Goal: Transaction & Acquisition: Purchase product/service

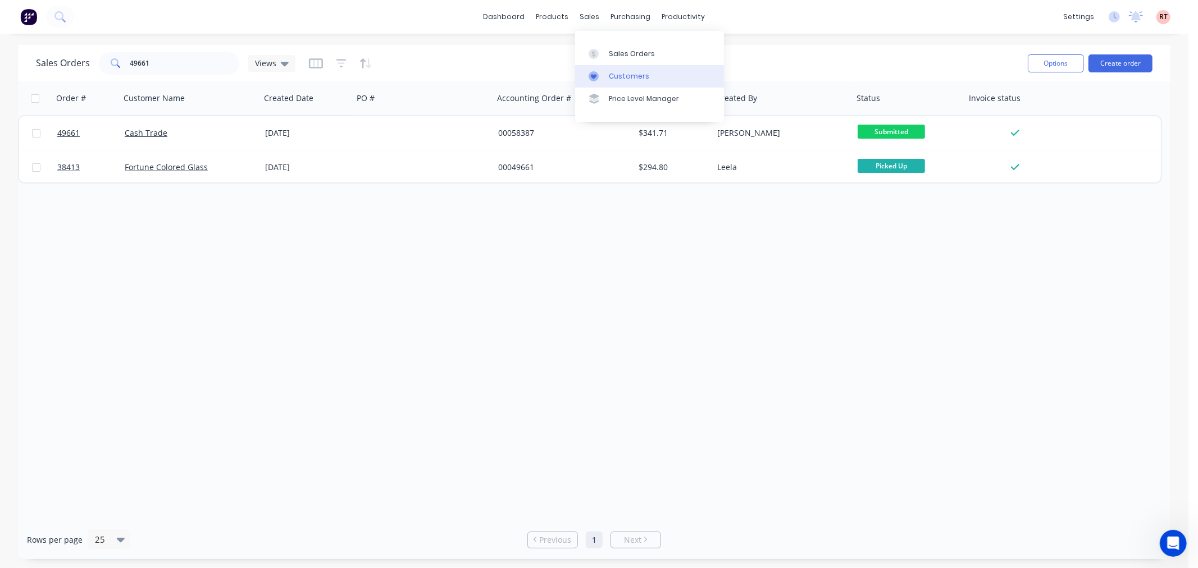
click at [607, 75] on link "Customers" at bounding box center [649, 76] width 149 height 22
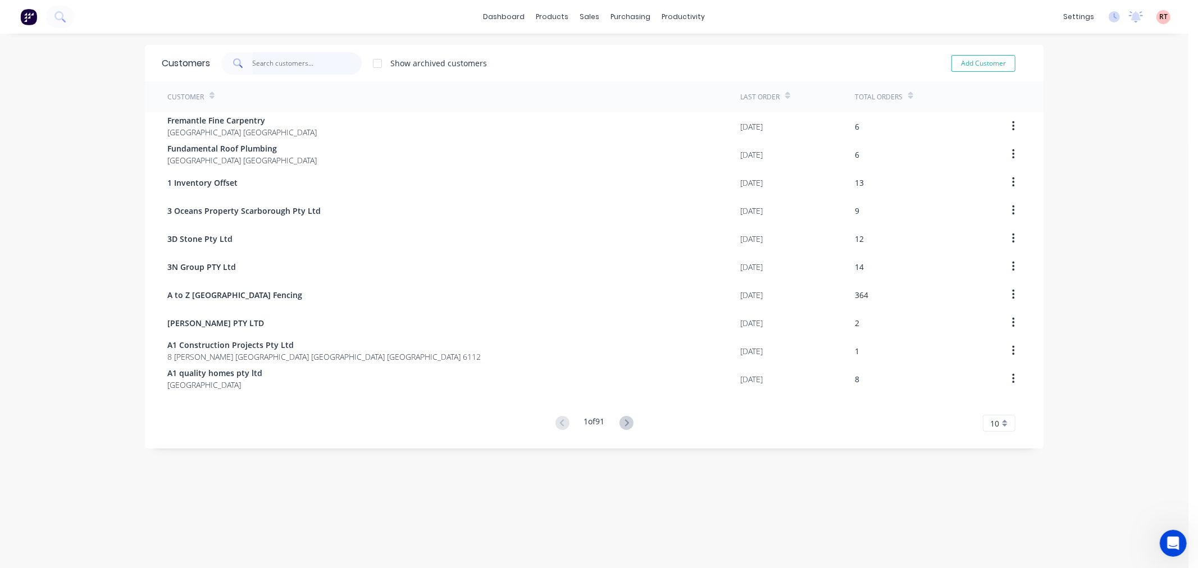
click at [289, 70] on input "text" at bounding box center [308, 63] width 110 height 22
click at [277, 65] on input "text" at bounding box center [308, 63] width 110 height 22
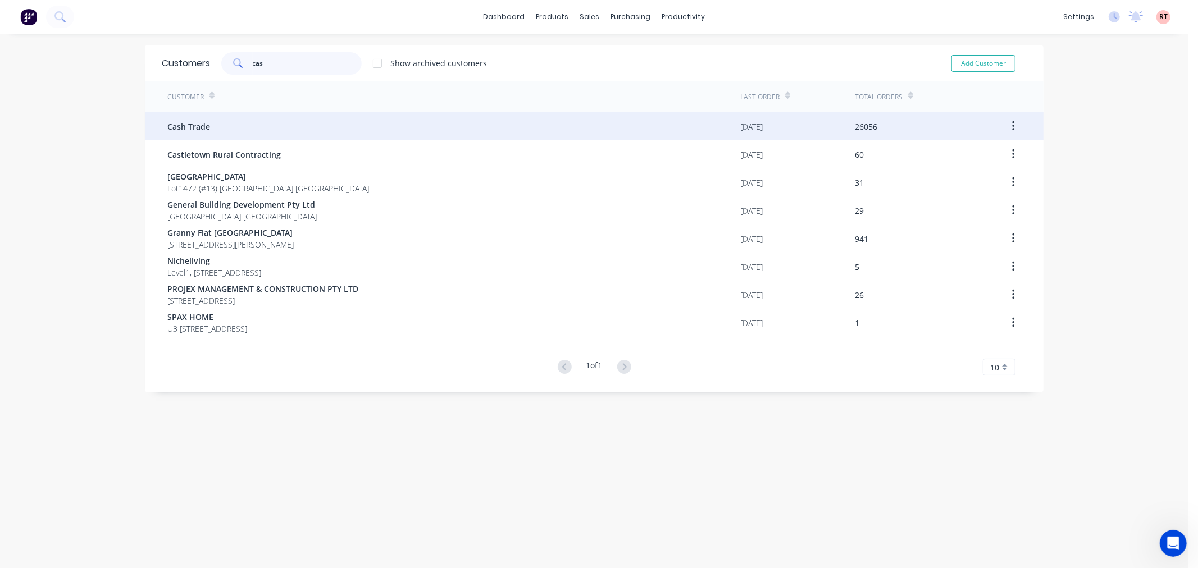
type input "cas"
click at [231, 121] on div "Cash Trade" at bounding box center [453, 126] width 573 height 28
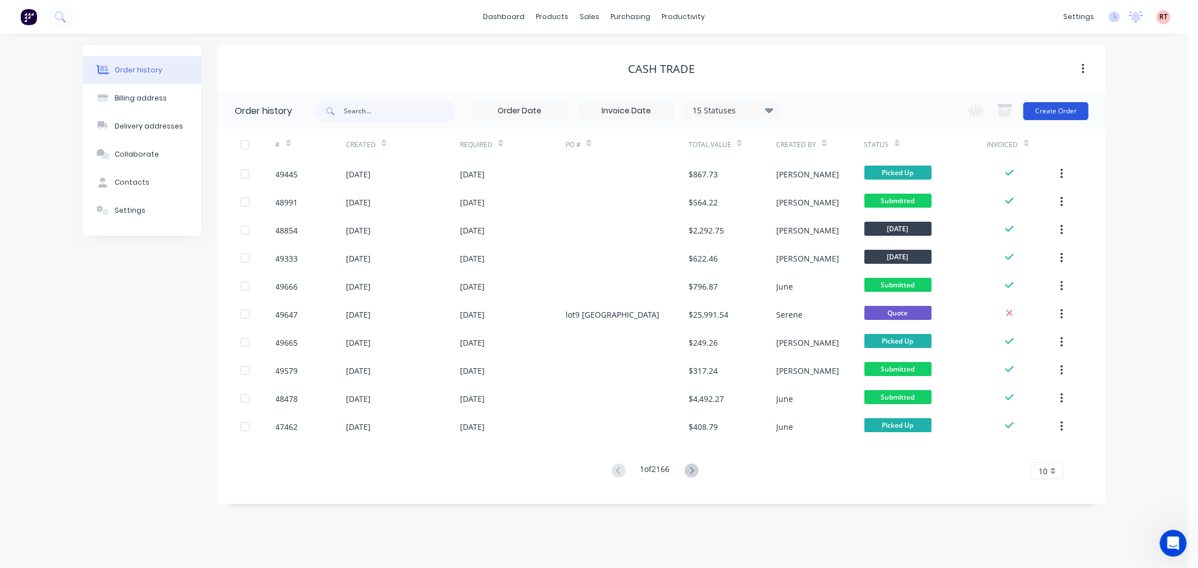
click at [1046, 112] on button "Create Order" at bounding box center [1055, 111] width 65 height 18
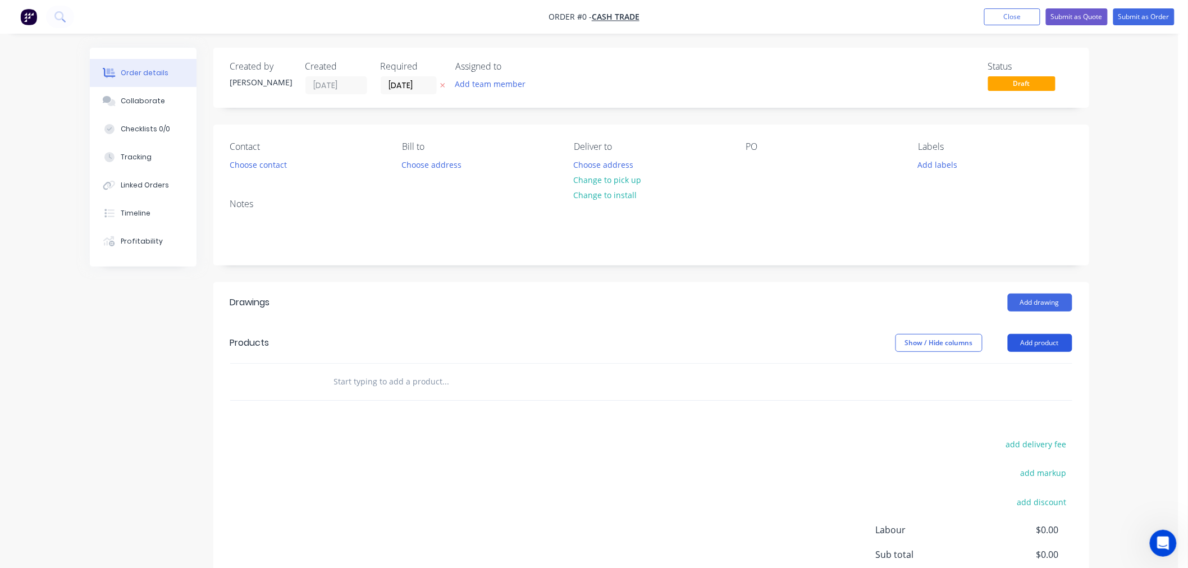
click at [1032, 350] on button "Add product" at bounding box center [1040, 343] width 65 height 18
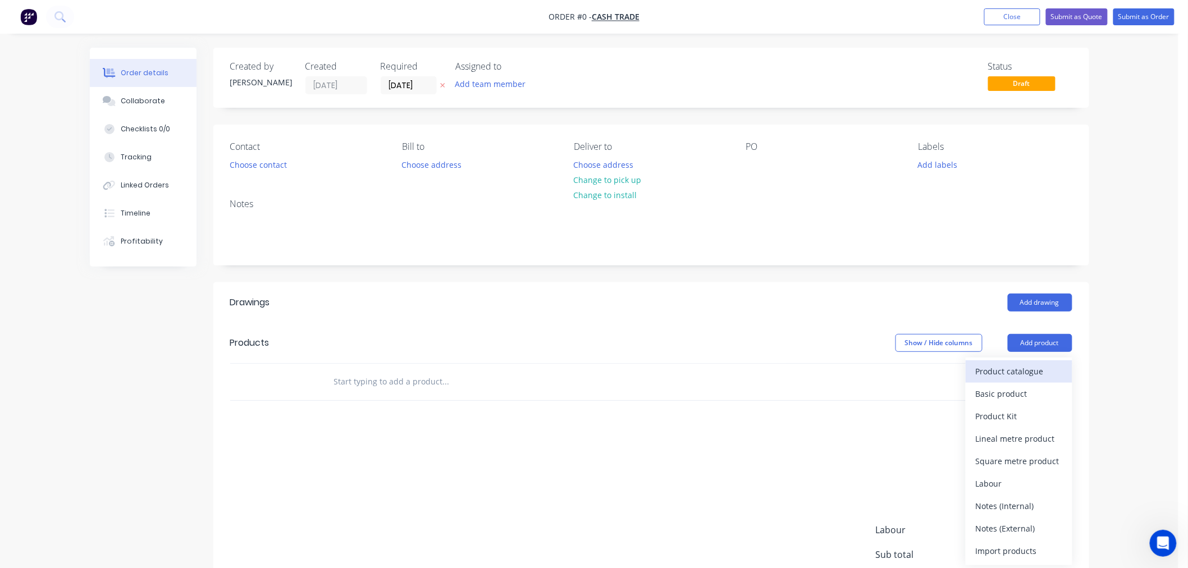
click at [987, 371] on div "Product catalogue" at bounding box center [1019, 371] width 86 height 16
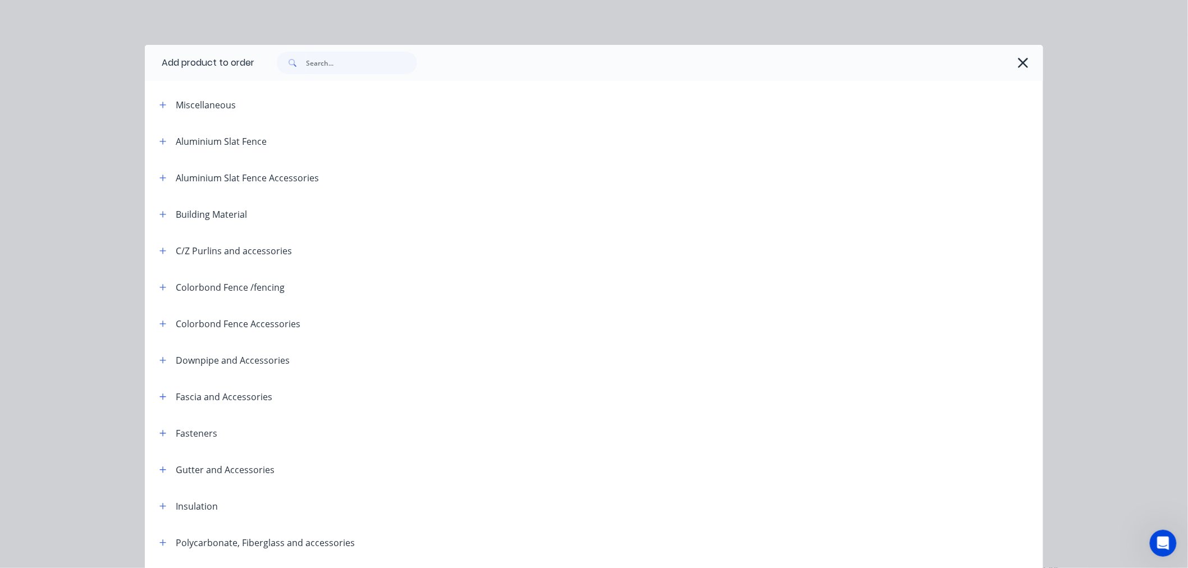
click at [370, 48] on div at bounding box center [648, 63] width 789 height 36
click at [363, 56] on input "text" at bounding box center [361, 63] width 111 height 22
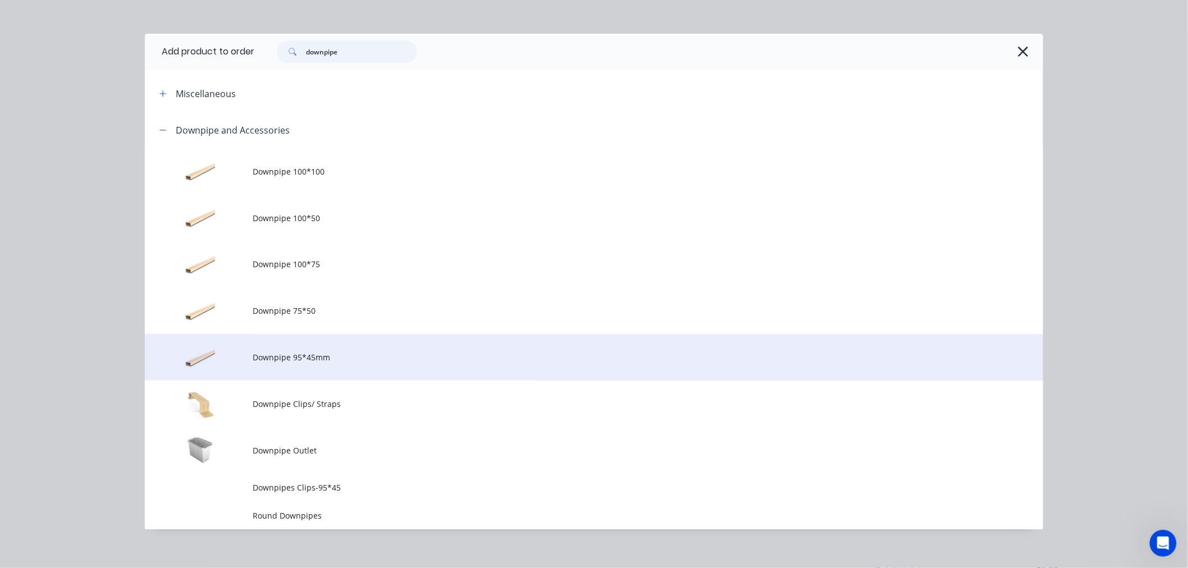
scroll to position [21, 0]
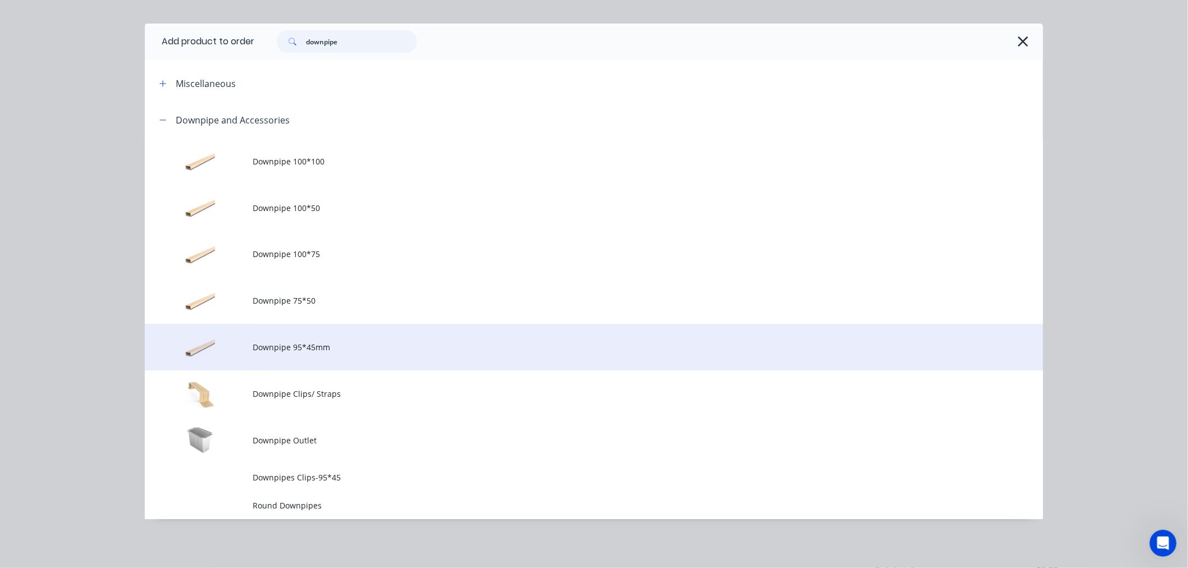
type input "downpipe"
click at [316, 344] on span "Downpipe 95*45mm" at bounding box center [569, 347] width 632 height 12
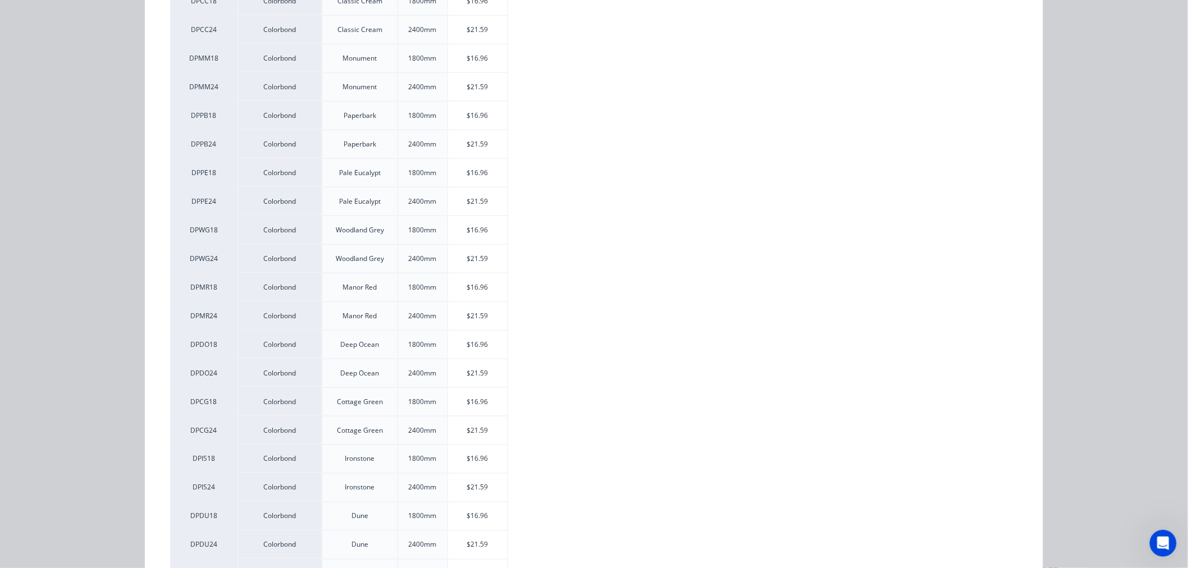
scroll to position [436, 0]
click at [468, 347] on div "$16.96" at bounding box center [478, 344] width 60 height 28
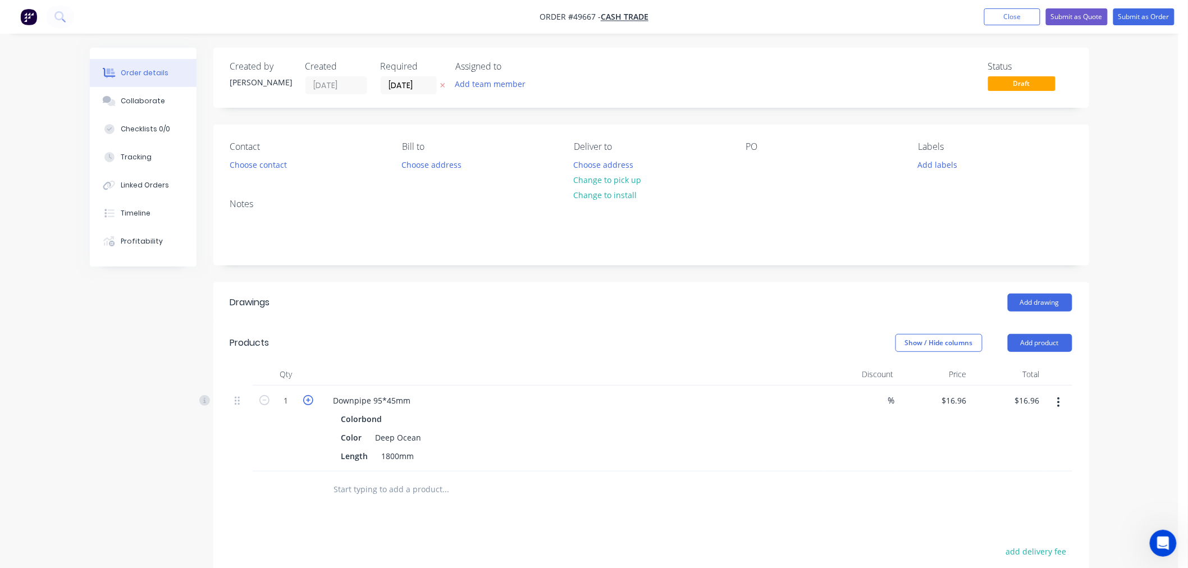
click at [309, 397] on icon "button" at bounding box center [308, 400] width 10 height 10
type input "2"
type input "$33.92"
click at [1022, 337] on button "Add product" at bounding box center [1040, 343] width 65 height 18
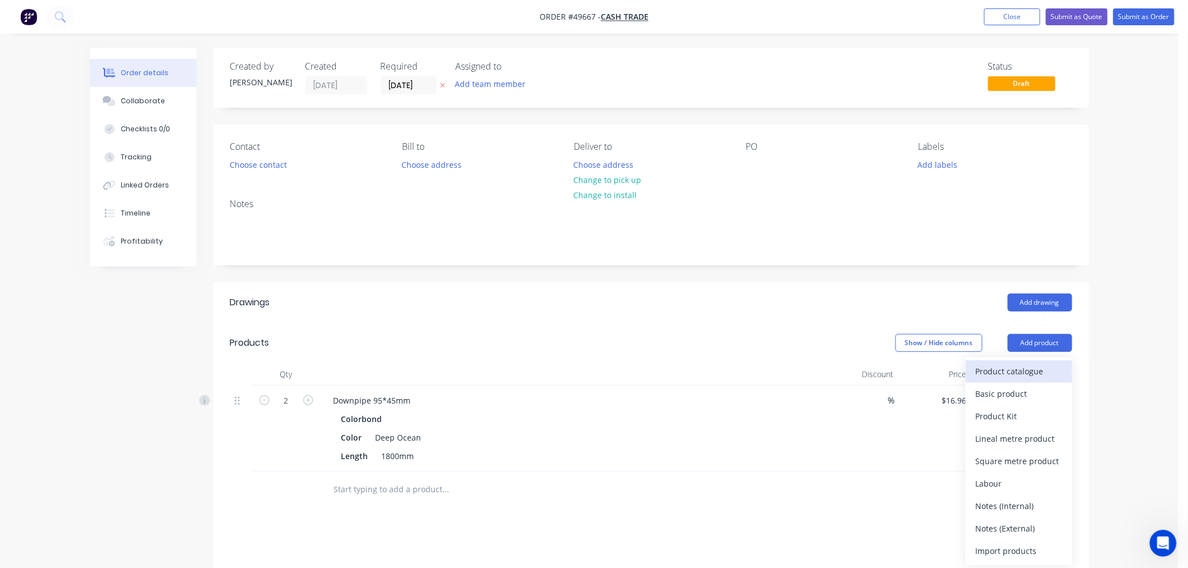
click at [979, 372] on div "Product catalogue" at bounding box center [1019, 371] width 86 height 16
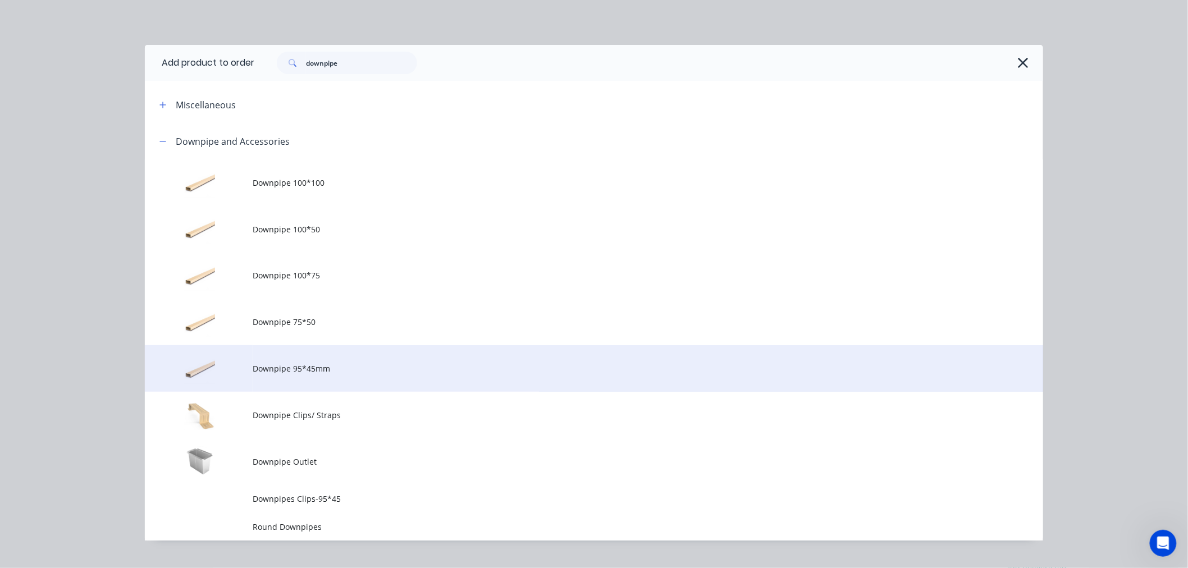
click at [332, 373] on span "Downpipe 95*45mm" at bounding box center [569, 369] width 632 height 12
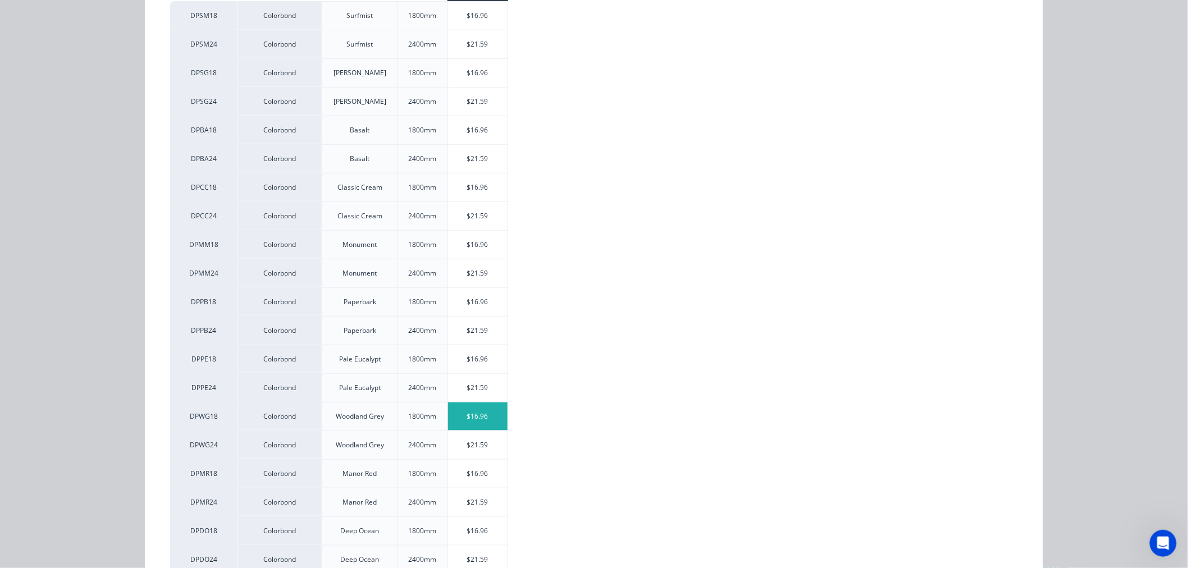
scroll to position [374, 0]
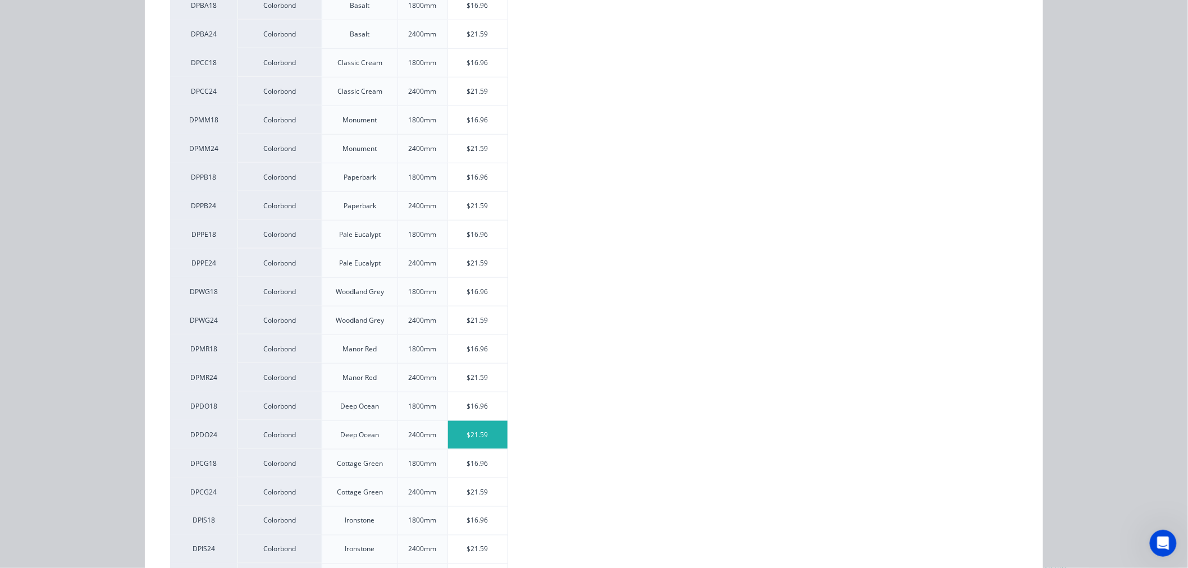
click at [463, 434] on div "$21.59" at bounding box center [478, 435] width 60 height 28
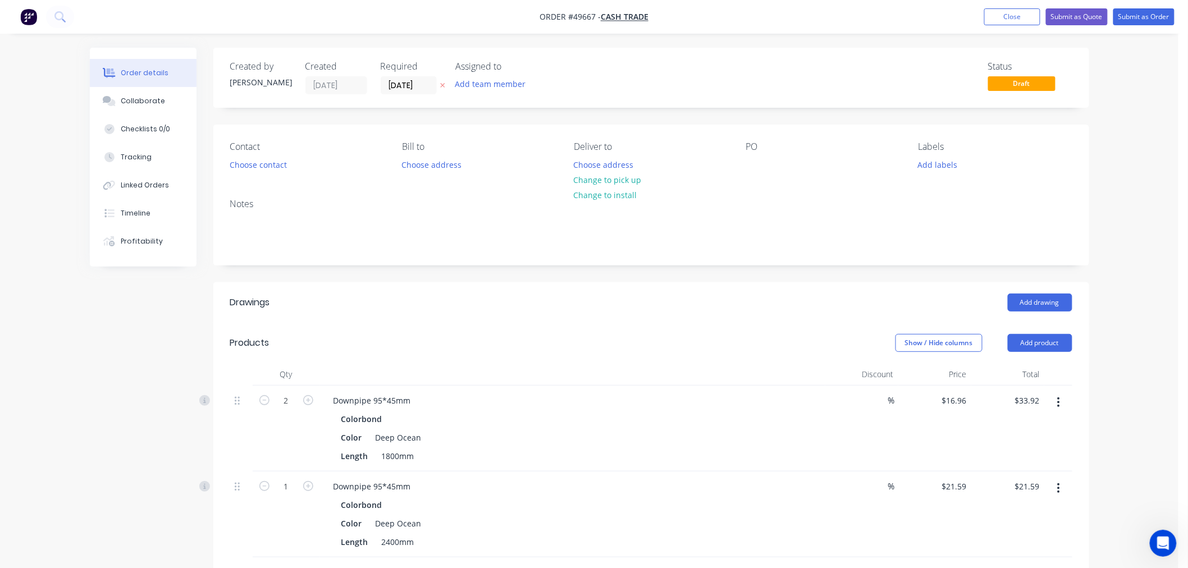
scroll to position [187, 0]
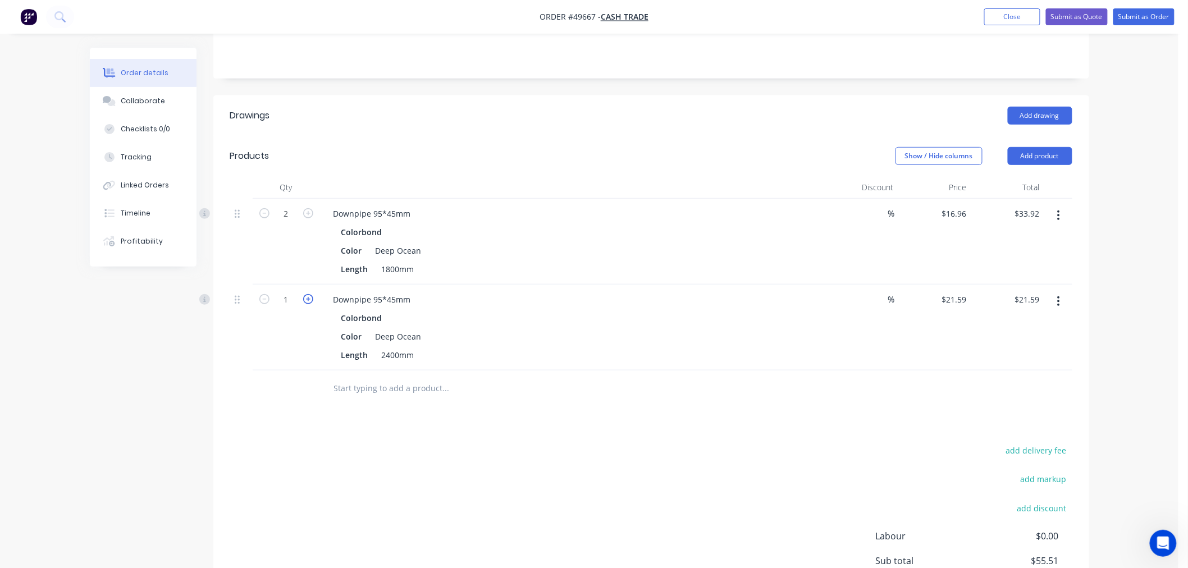
click at [309, 296] on icon "button" at bounding box center [308, 299] width 10 height 10
type input "2"
type input "$43.18"
click at [1023, 153] on button "Add product" at bounding box center [1040, 156] width 65 height 18
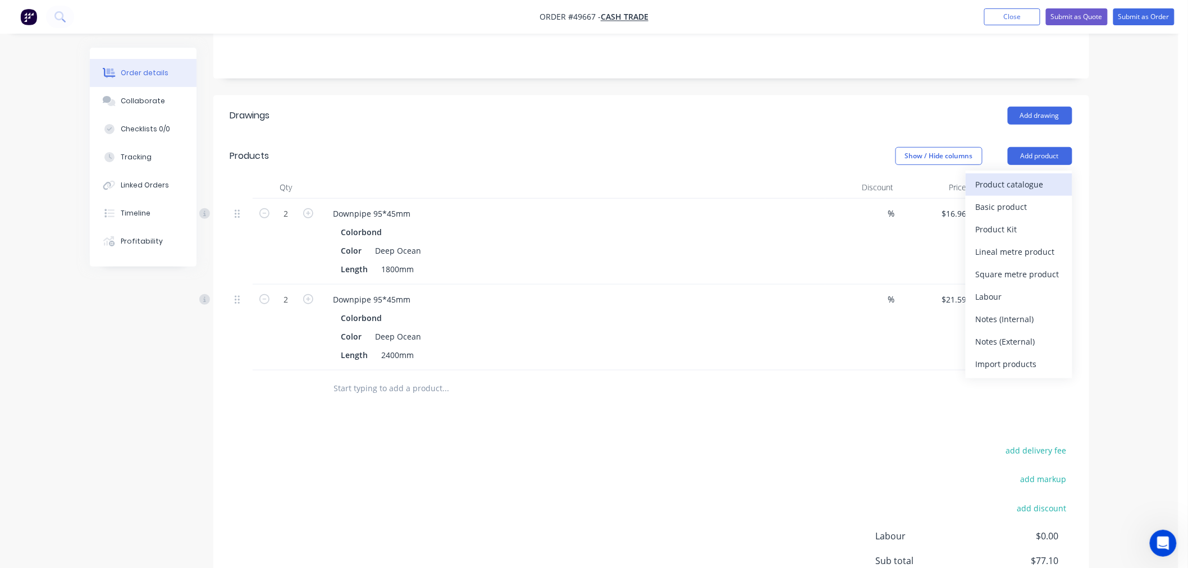
click at [1015, 183] on div "Product catalogue" at bounding box center [1019, 184] width 86 height 16
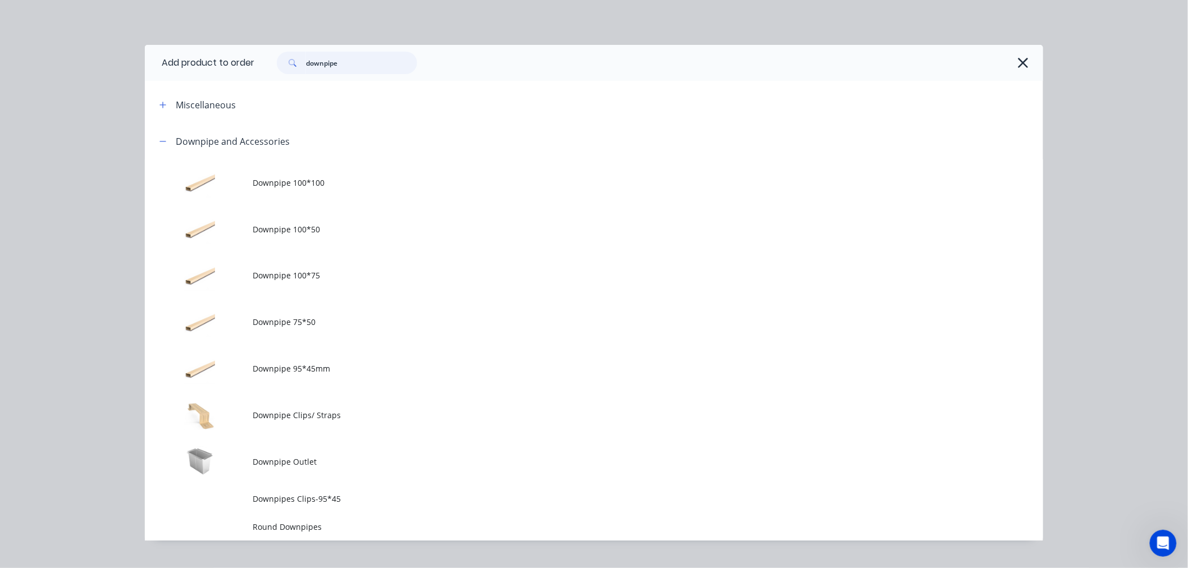
drag, startPoint x: 405, startPoint y: 60, endPoint x: 243, endPoint y: 59, distance: 161.8
click at [246, 59] on header "Add product to order downpipe" at bounding box center [594, 63] width 899 height 36
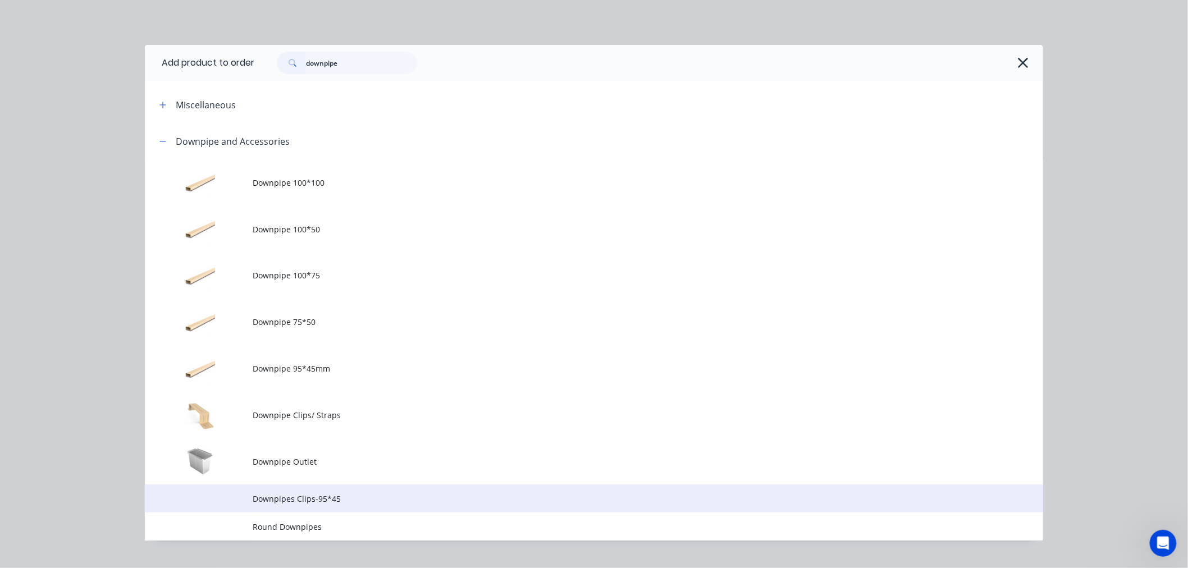
click at [309, 495] on span "Downpipes Clips-95*45" at bounding box center [569, 499] width 632 height 12
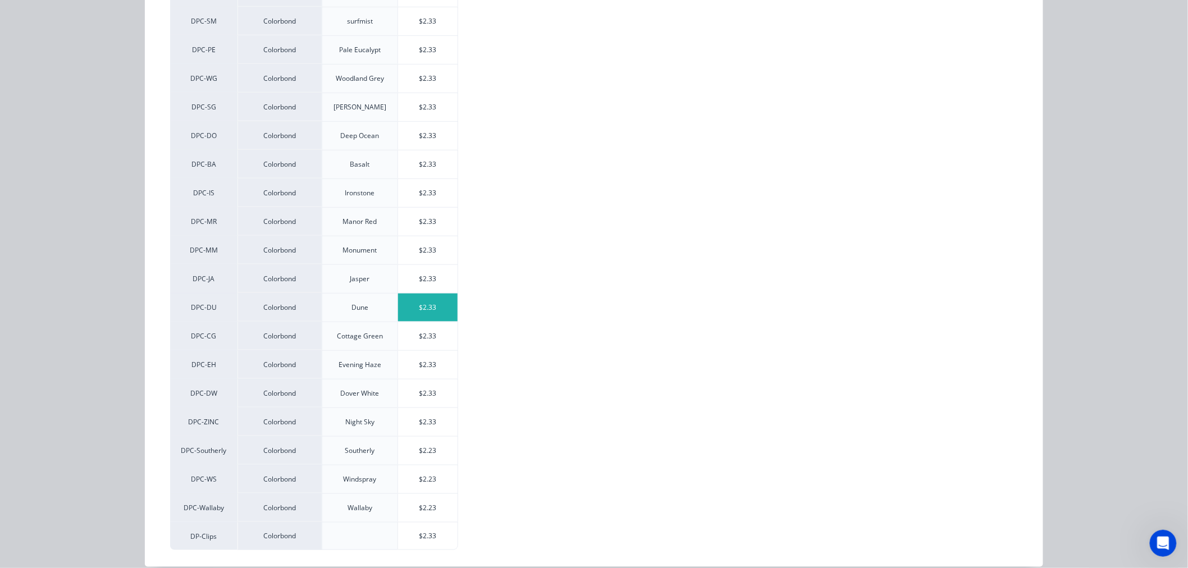
scroll to position [281, 0]
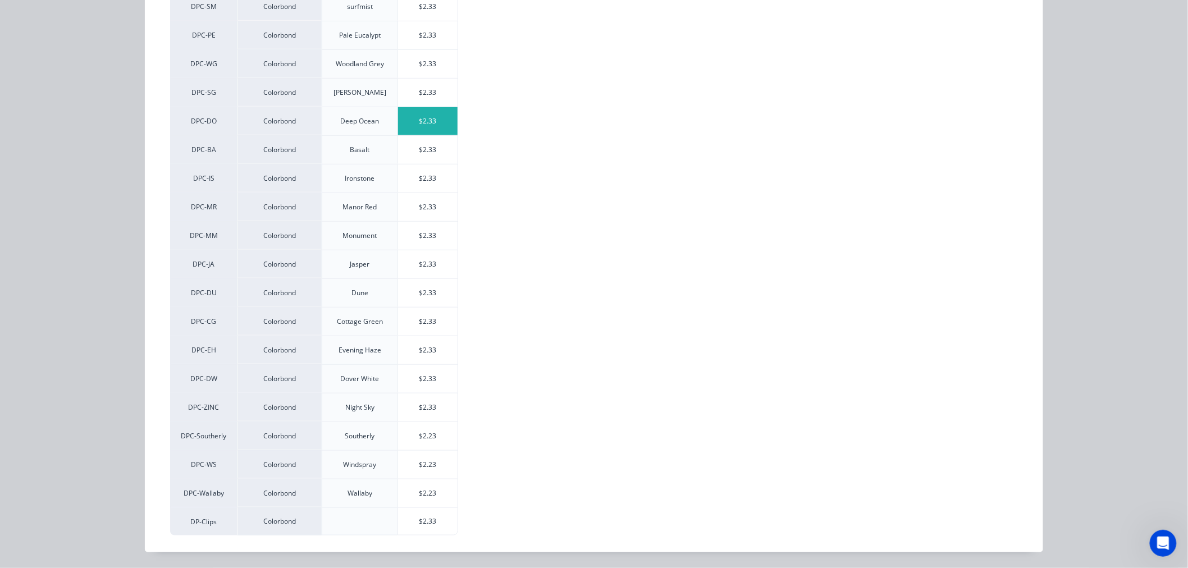
click at [408, 120] on div "$2.33" at bounding box center [428, 121] width 60 height 28
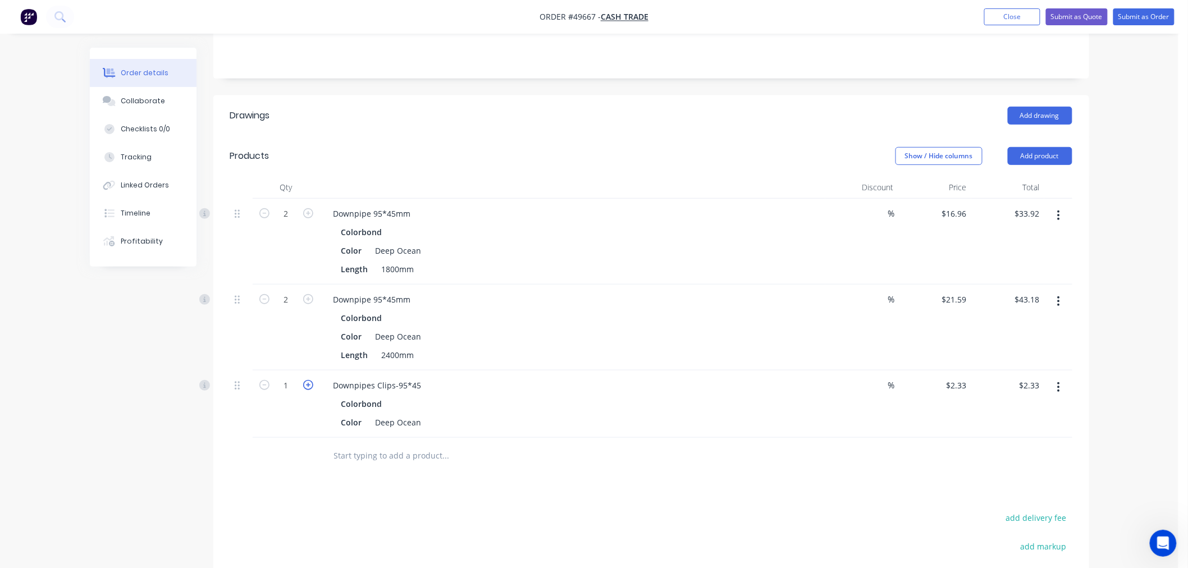
click at [310, 385] on icon "button" at bounding box center [308, 385] width 10 height 10
type input "2"
type input "$4.66"
click at [310, 385] on icon "button" at bounding box center [308, 385] width 10 height 10
type input "3"
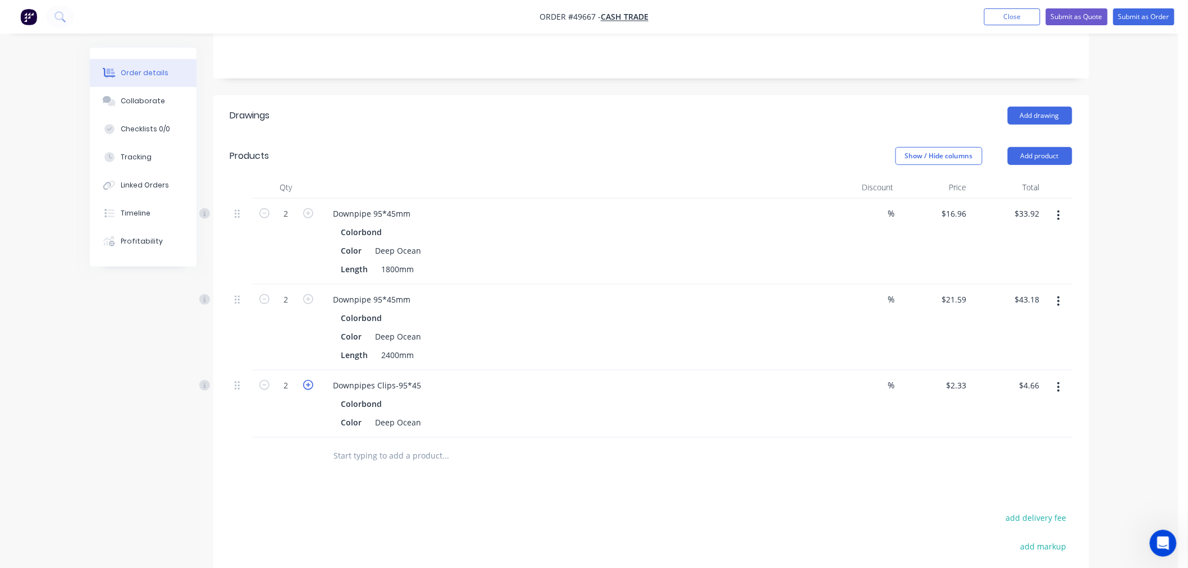
type input "$6.99"
click at [310, 385] on icon "button" at bounding box center [308, 385] width 10 height 10
type input "4"
type input "$9.32"
click at [411, 461] on input "text" at bounding box center [446, 456] width 225 height 22
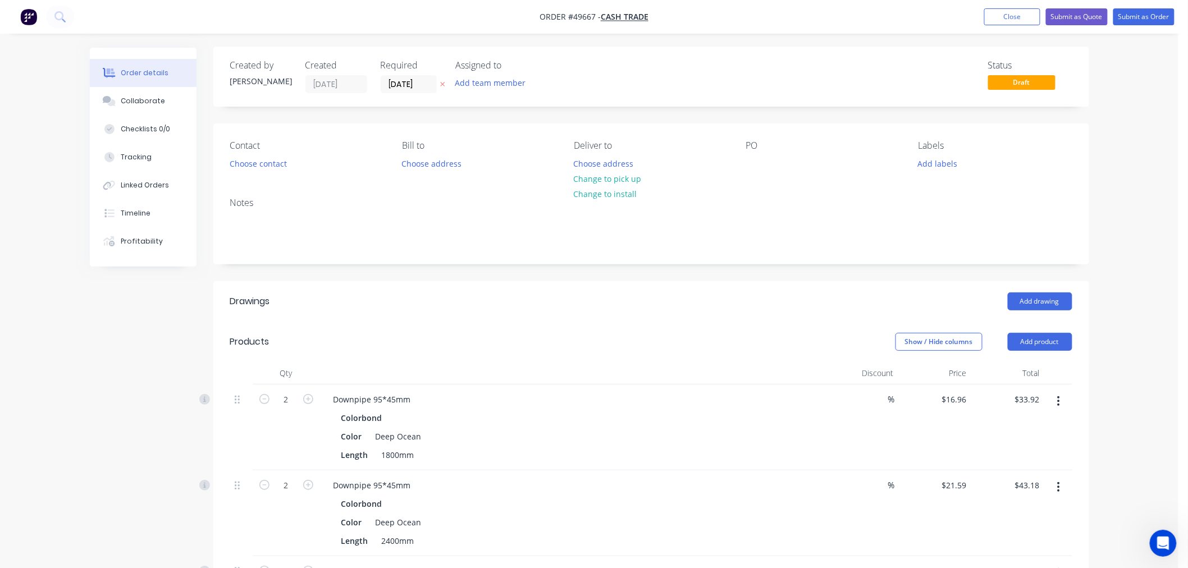
scroll to position [0, 0]
click at [283, 160] on button "Choose contact" at bounding box center [258, 164] width 69 height 15
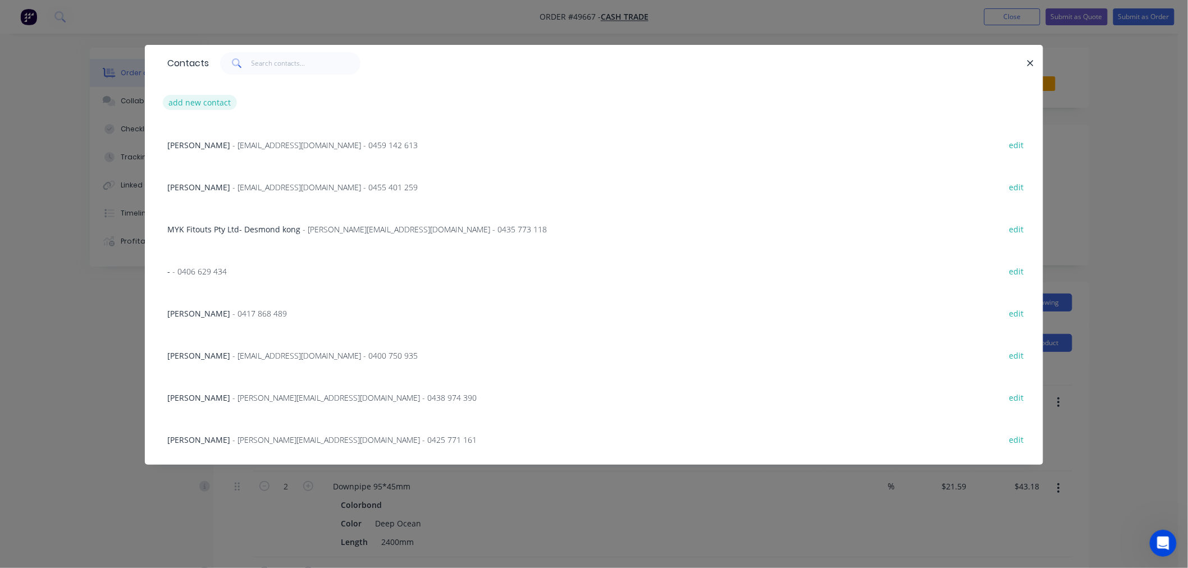
click at [187, 100] on button "add new contact" at bounding box center [200, 102] width 74 height 15
select select "AU"
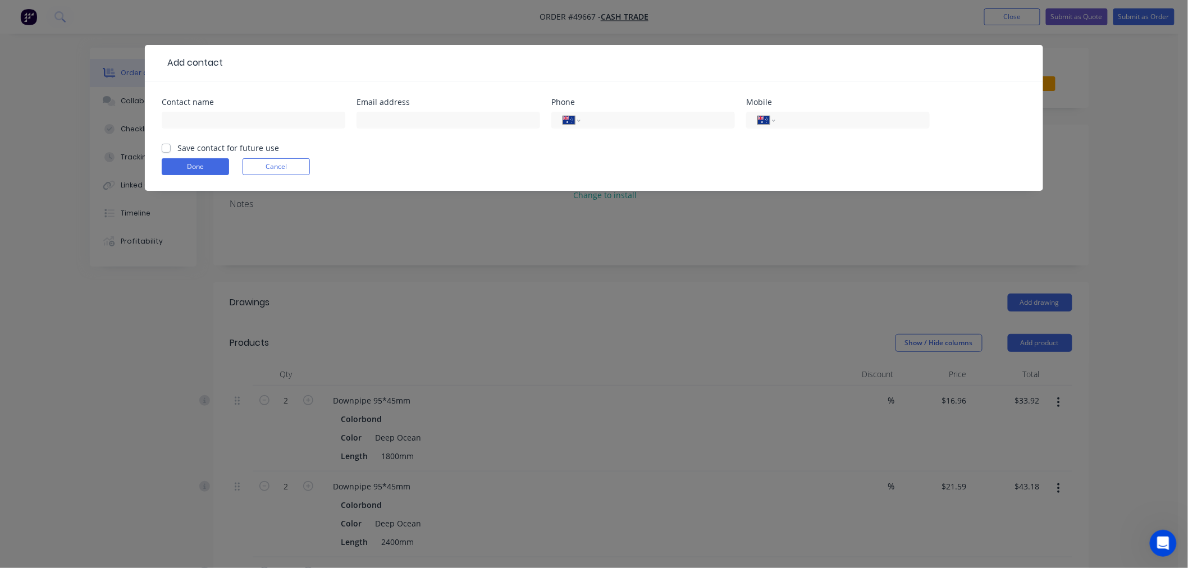
click at [214, 111] on div at bounding box center [254, 125] width 184 height 33
click at [203, 128] on input "text" at bounding box center [254, 120] width 184 height 17
type input "[PERSON_NAME]"
click at [604, 120] on input "tel" at bounding box center [656, 120] width 135 height 13
type input "4"
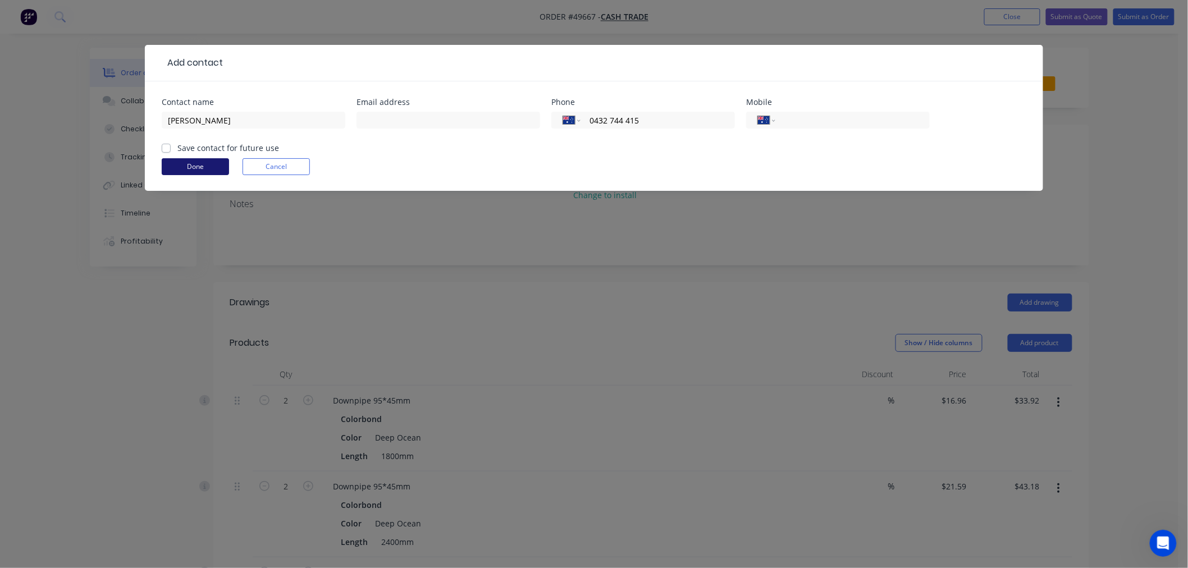
type input "0432 744 415"
click at [202, 165] on button "Done" at bounding box center [195, 166] width 67 height 17
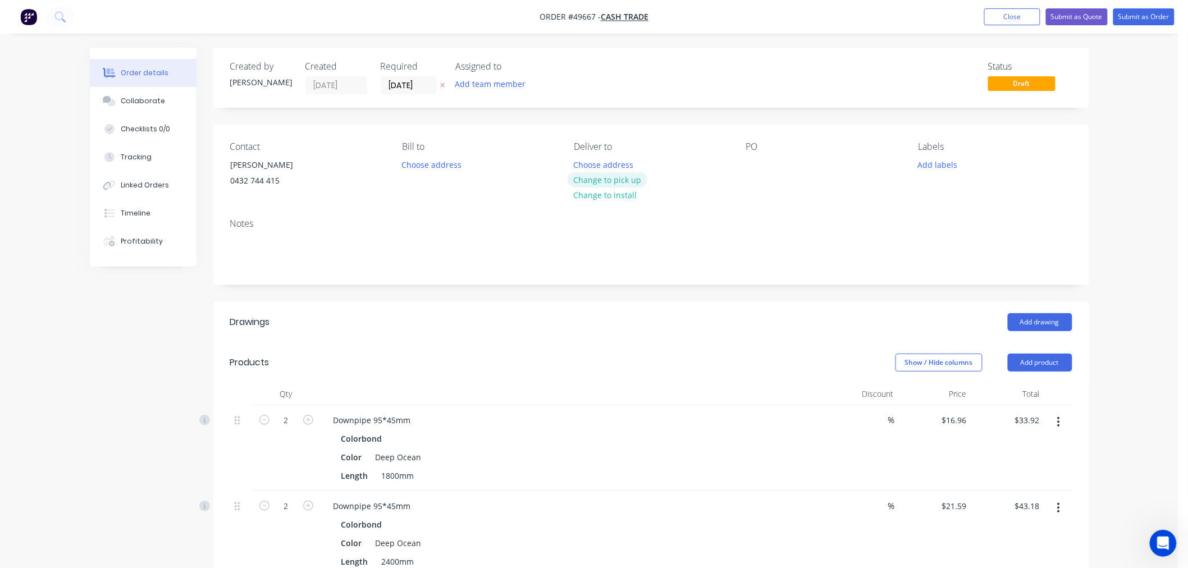
click at [590, 177] on button "Change to pick up" at bounding box center [608, 179] width 80 height 15
click at [1136, 17] on button "Submit as Order" at bounding box center [1144, 16] width 61 height 17
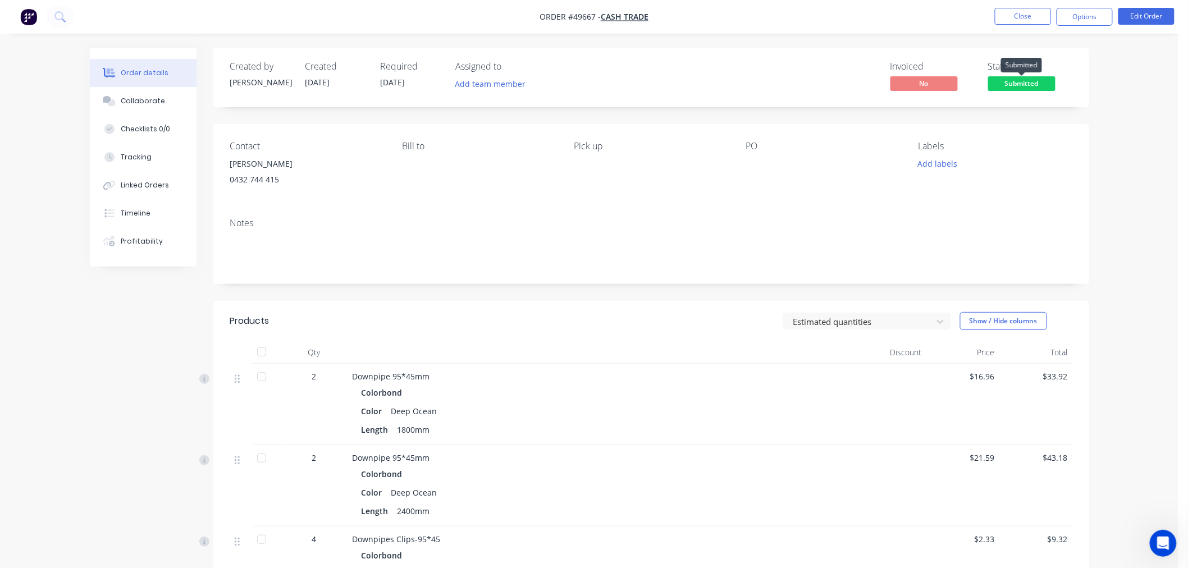
click at [1028, 82] on span "Submitted" at bounding box center [1021, 83] width 67 height 14
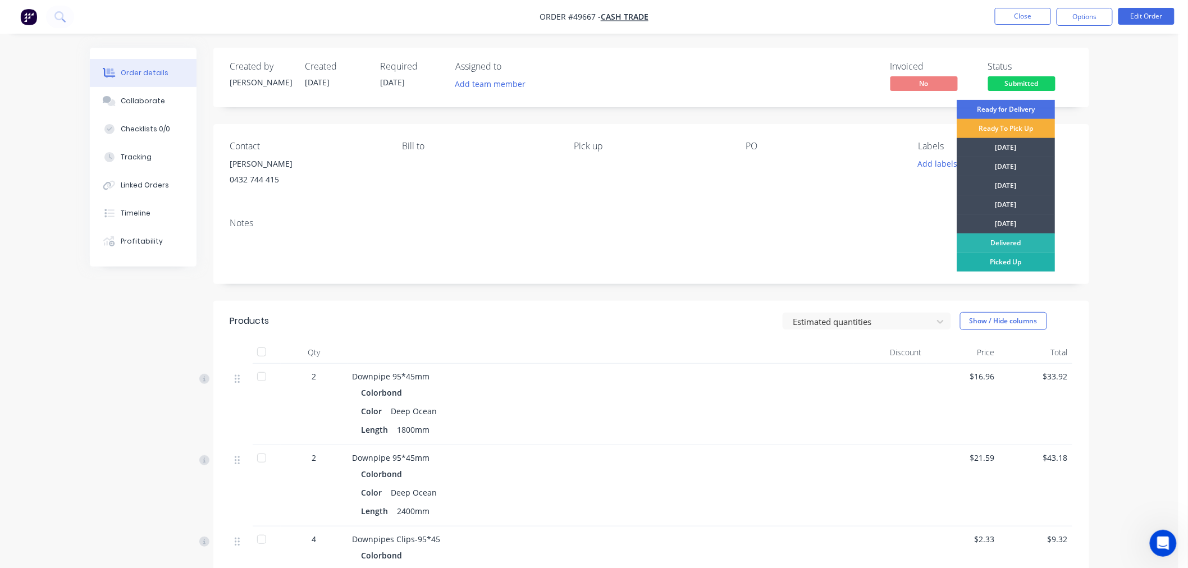
click at [1011, 261] on div "Picked Up" at bounding box center [1006, 262] width 98 height 19
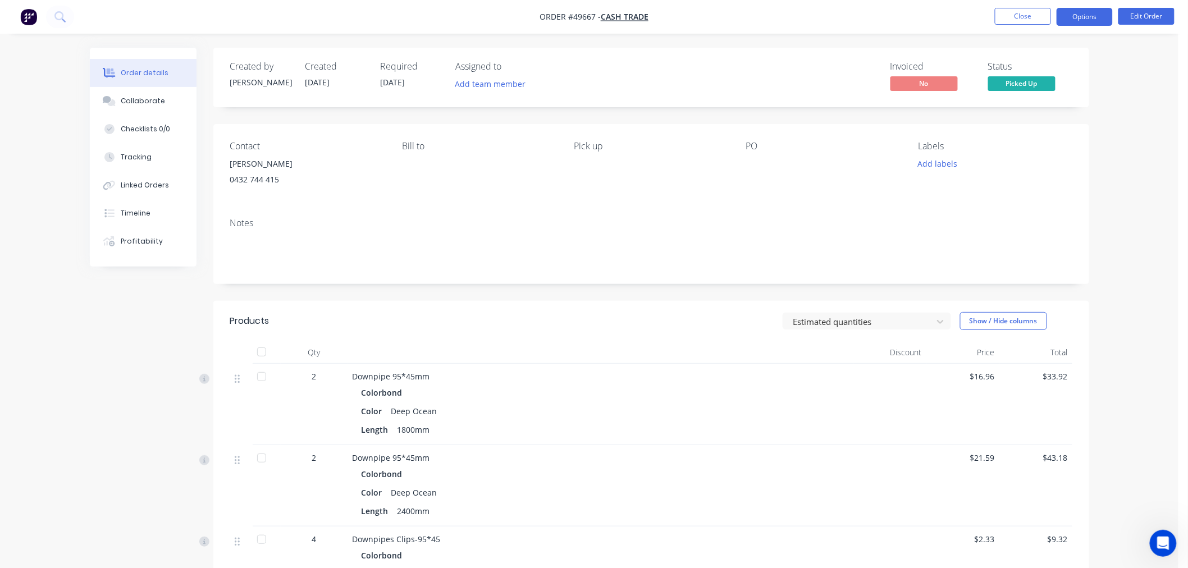
click at [1073, 19] on button "Options" at bounding box center [1085, 17] width 56 height 18
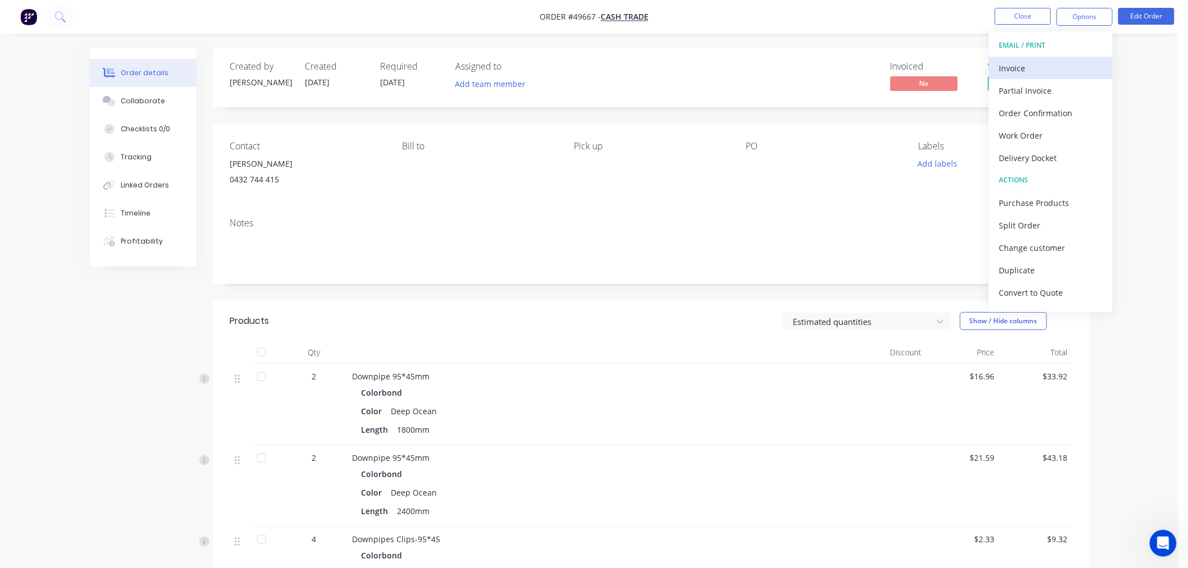
click at [1045, 63] on div "Invoice" at bounding box center [1051, 68] width 103 height 16
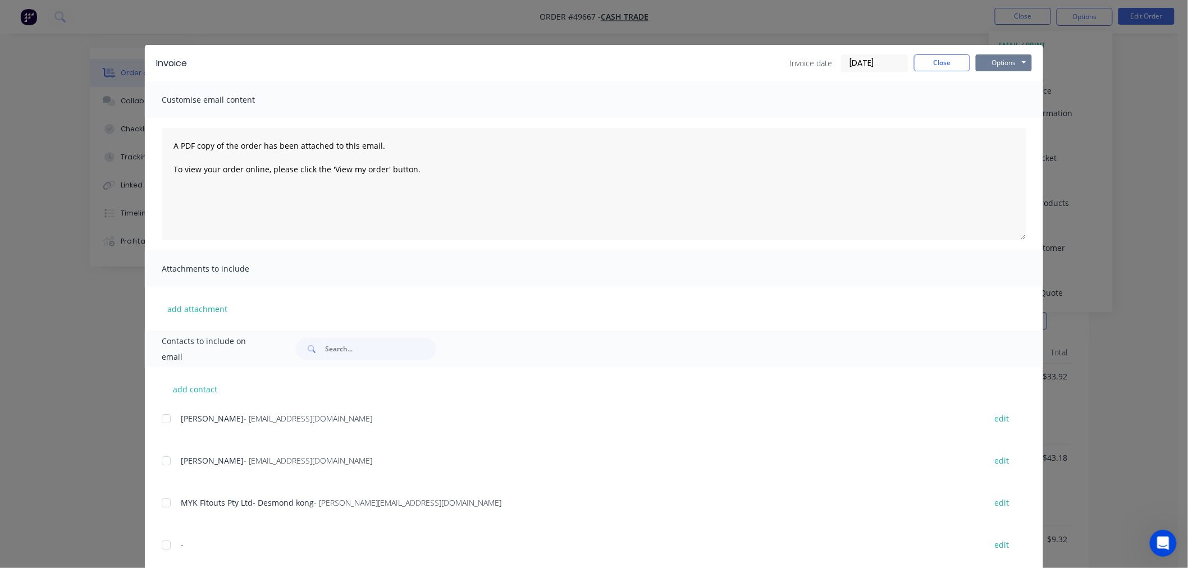
click at [996, 65] on button "Options" at bounding box center [1004, 62] width 56 height 17
click at [1000, 102] on button "Print" at bounding box center [1012, 101] width 72 height 19
click at [920, 66] on button "Close" at bounding box center [942, 62] width 56 height 17
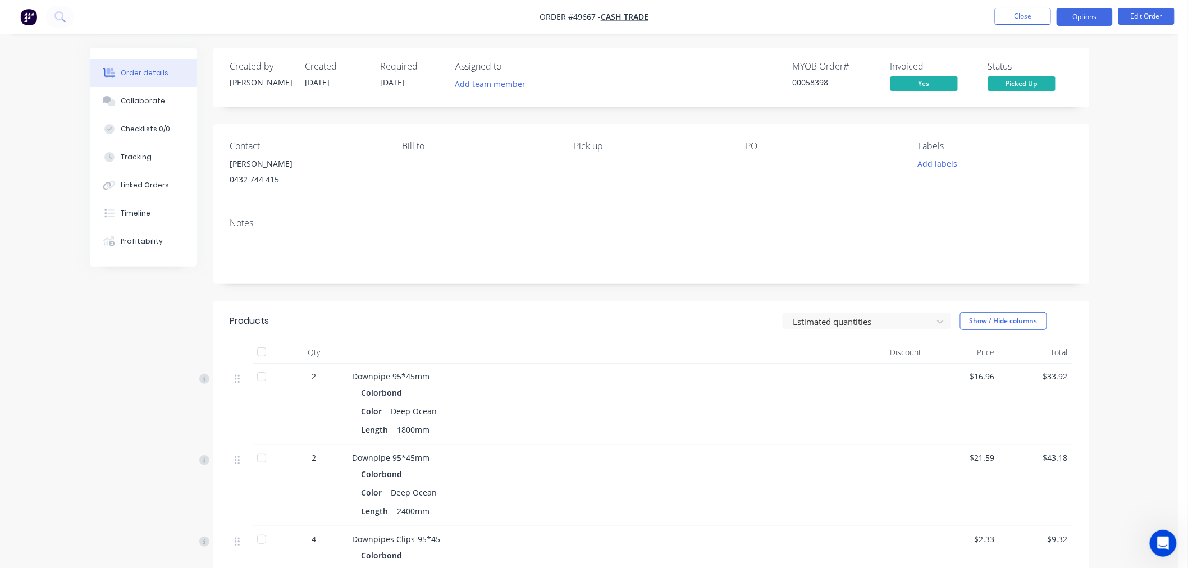
drag, startPoint x: 1070, startPoint y: 17, endPoint x: 1071, endPoint y: 23, distance: 5.6
click at [1071, 17] on button "Options" at bounding box center [1085, 17] width 56 height 18
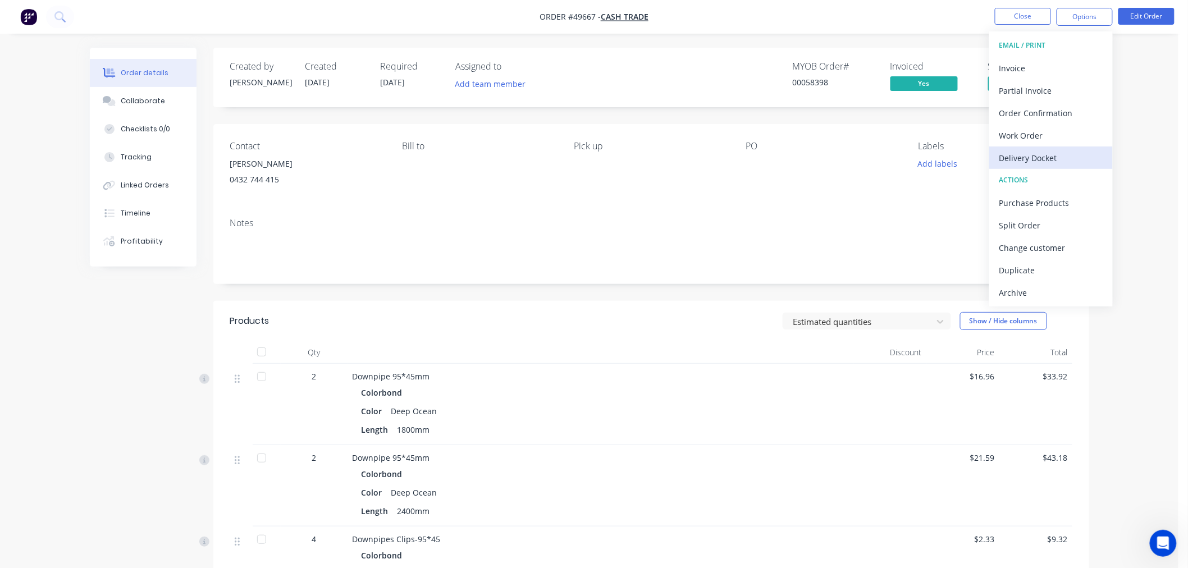
click at [1086, 163] on div "Delivery Docket" at bounding box center [1051, 158] width 103 height 16
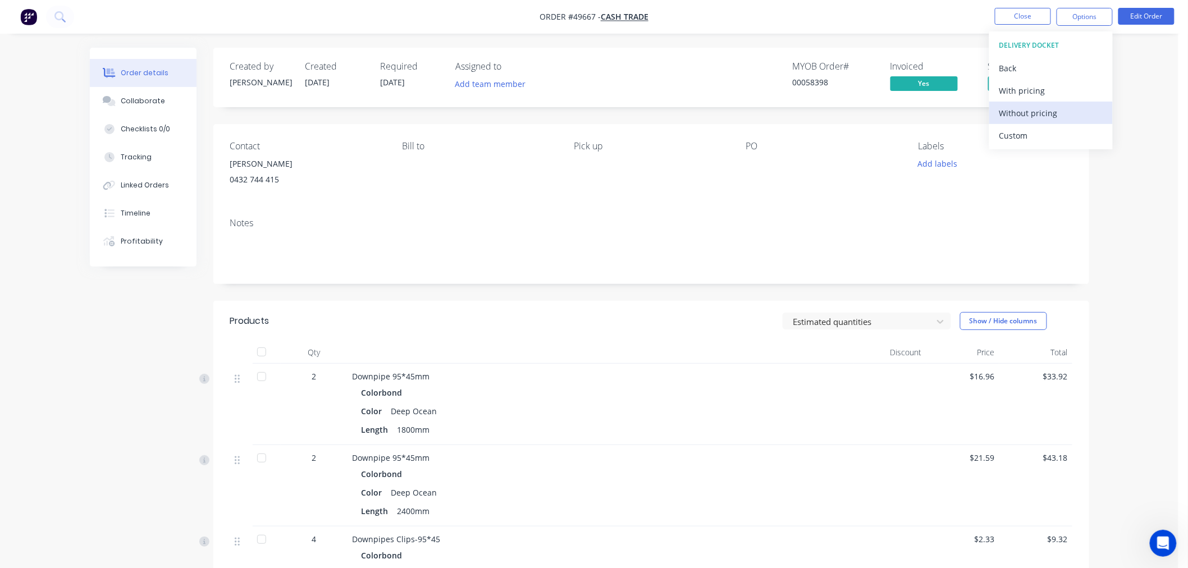
click at [1040, 110] on div "Without pricing" at bounding box center [1051, 113] width 103 height 16
click at [1143, 133] on div "Order details Collaborate Checklists 0/0 Tracking Linked Orders Timeline Profit…" at bounding box center [589, 382] width 1179 height 765
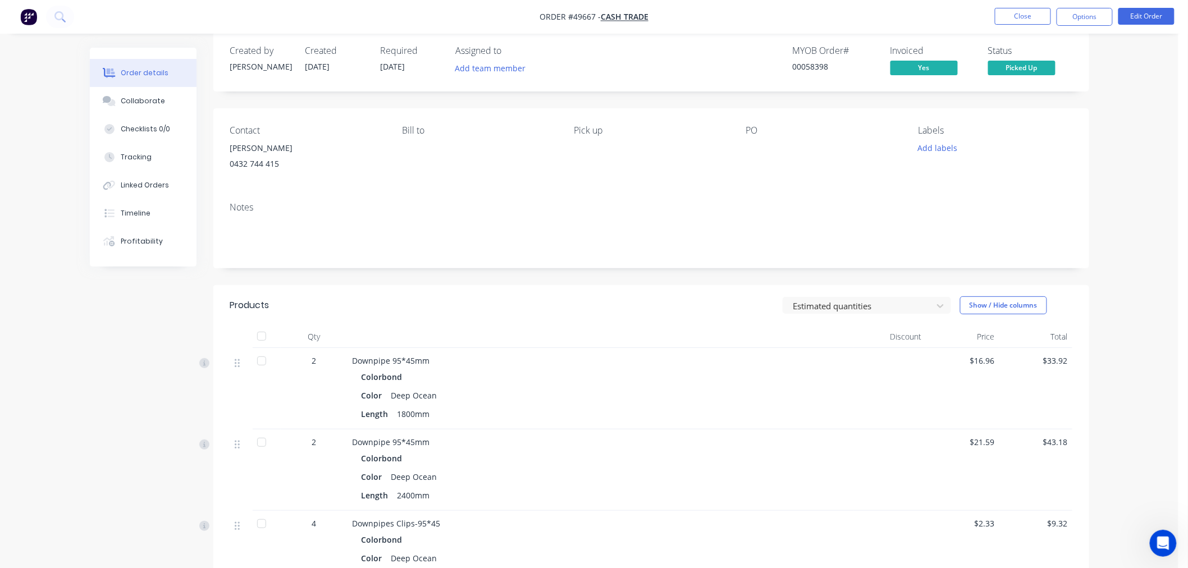
scroll to position [10, 0]
